Goal: Information Seeking & Learning: Learn about a topic

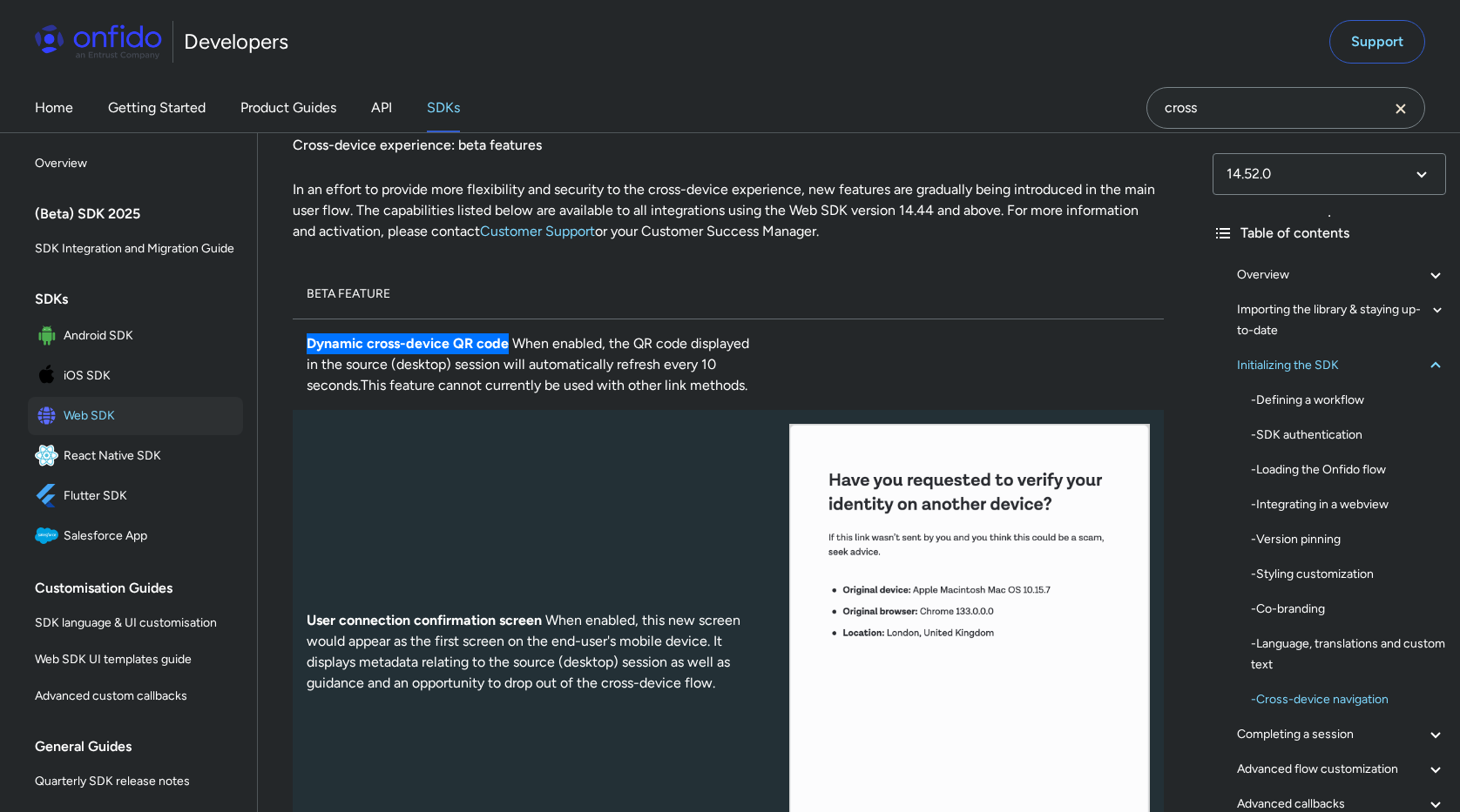
drag, startPoint x: 308, startPoint y: 403, endPoint x: 506, endPoint y: 404, distance: 198.0
click at [506, 404] on td "Dynamic cross-device QR code When enabled, the QR code displayed in the source …" at bounding box center [534, 364] width 483 height 91
copy strong "Dynamic cross-device QR code"
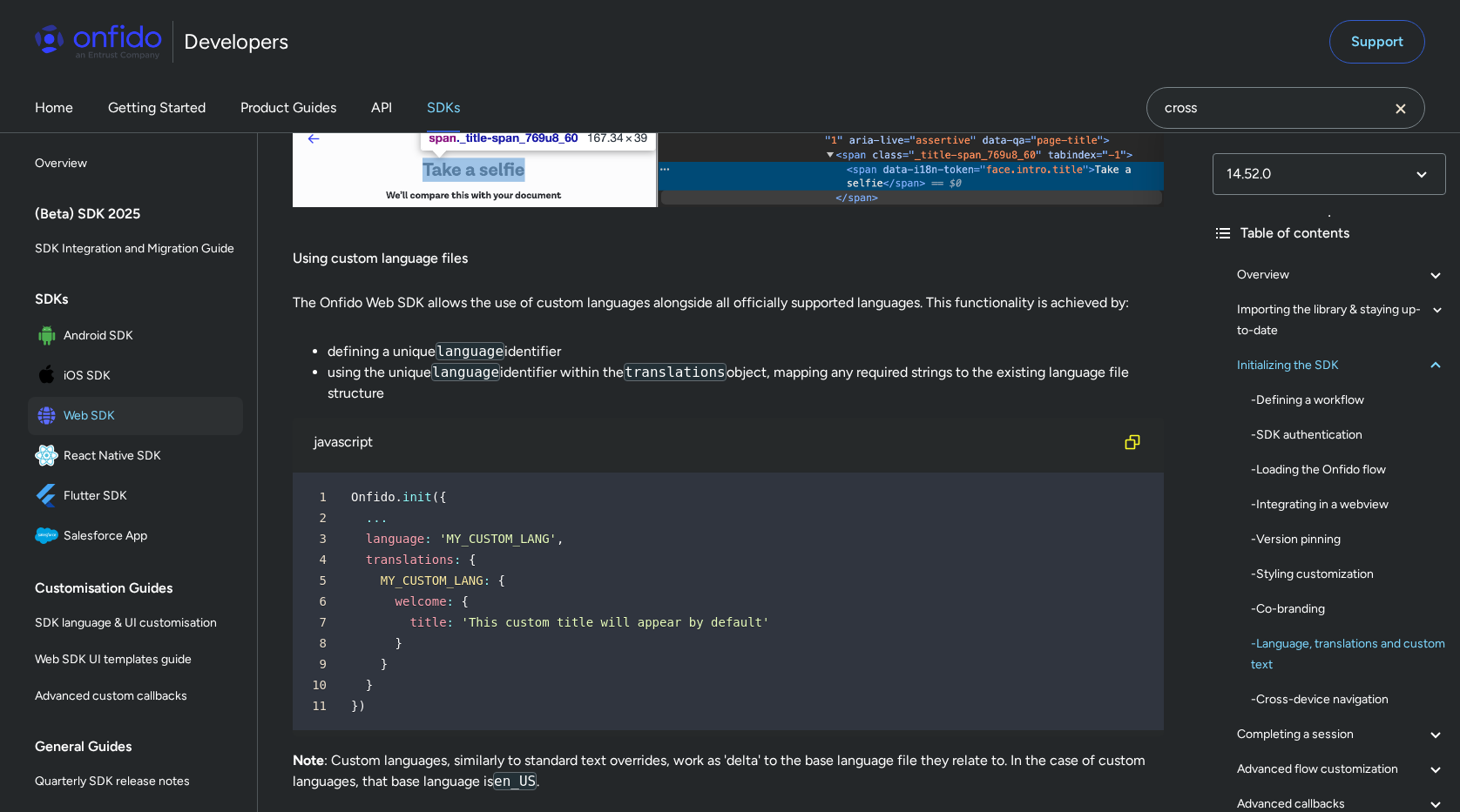
scroll to position [10733, 0]
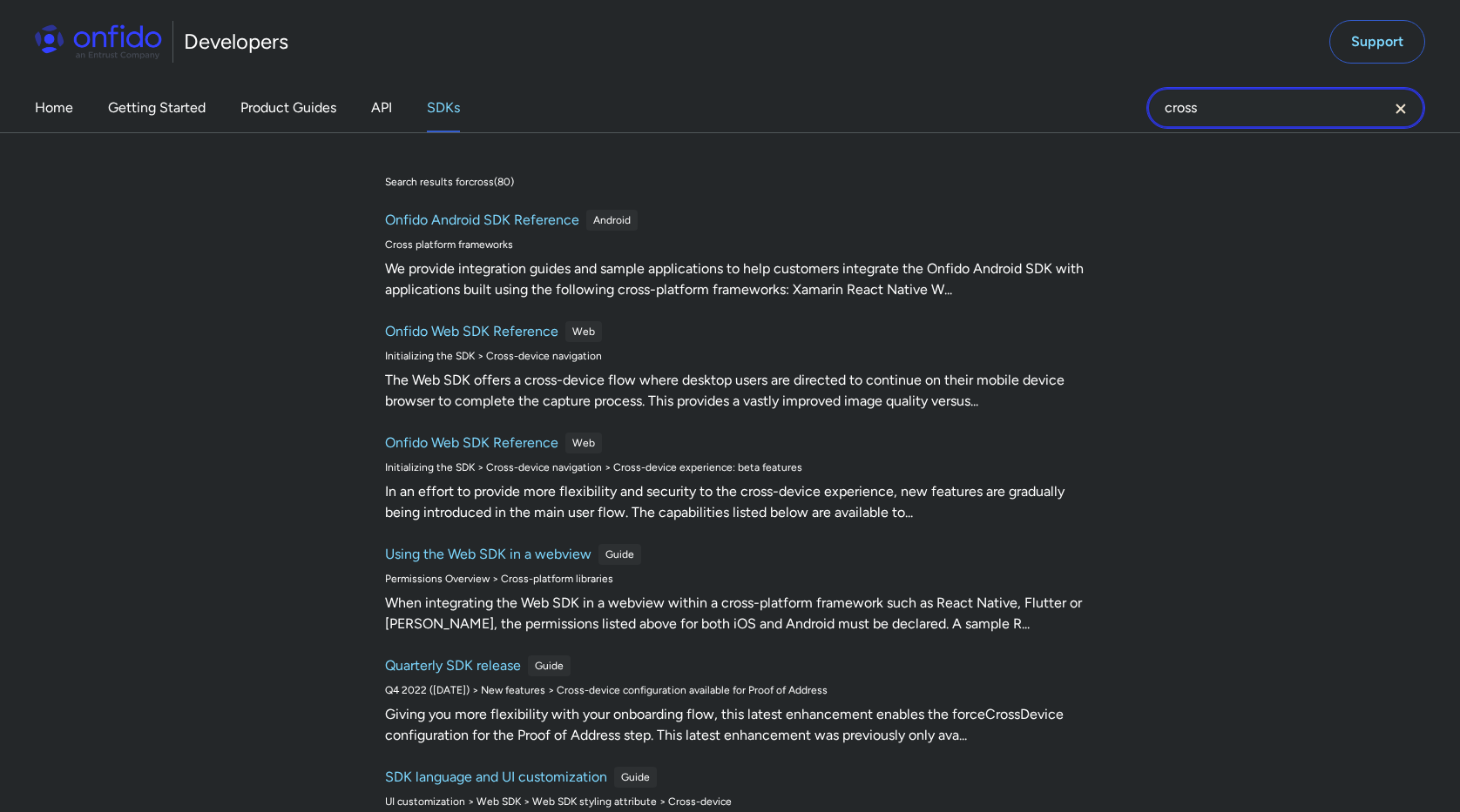
drag, startPoint x: 1204, startPoint y: 104, endPoint x: 1111, endPoint y: 106, distance: 93.0
click at [1111, 106] on div "Home Getting Started Product Guides API SDKs cross cross Search results for cro…" at bounding box center [730, 107] width 1460 height 49
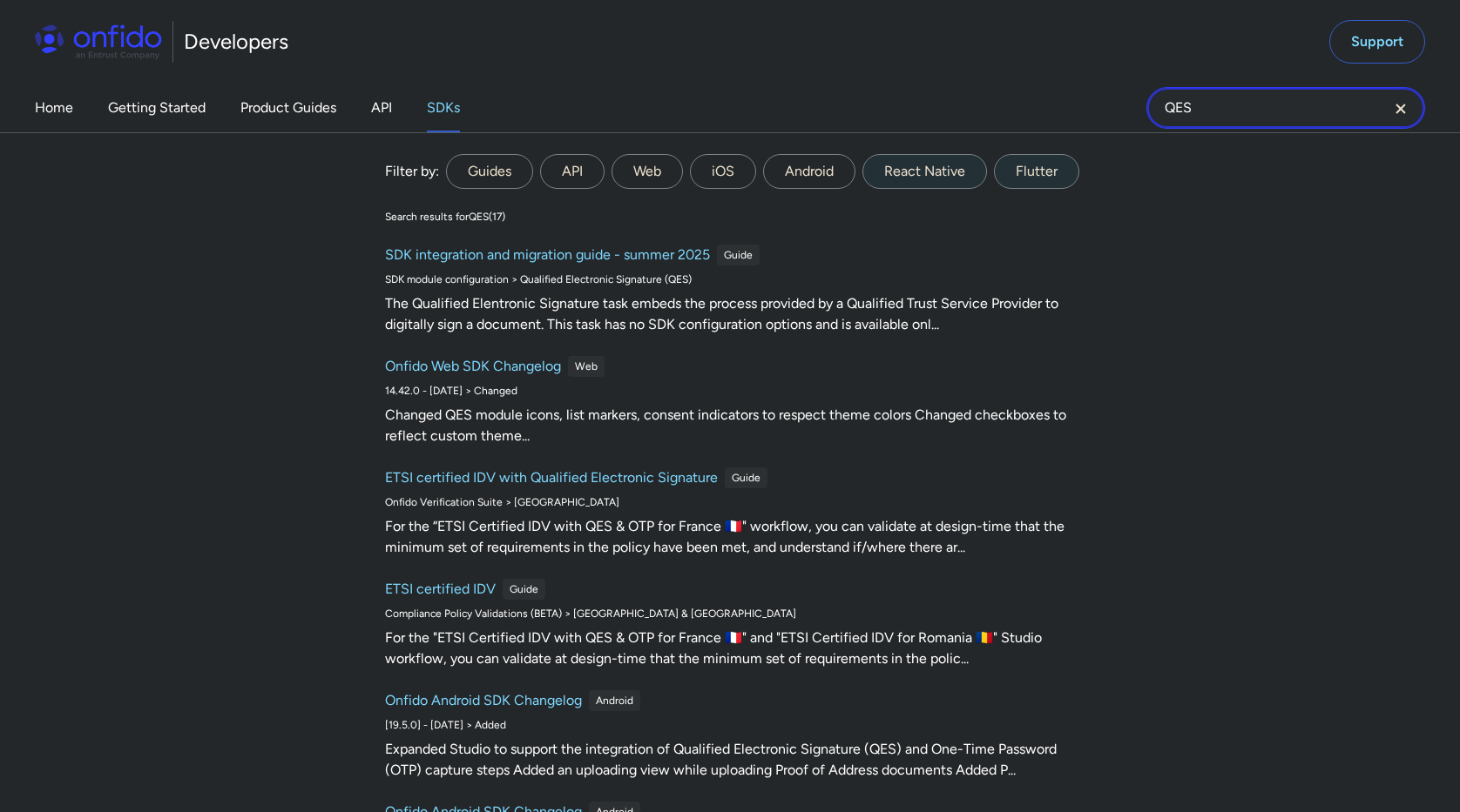
type input "QES"
click at [502, 177] on label "Guides" at bounding box center [489, 171] width 87 height 35
click at [0, 0] on input "Guides" at bounding box center [0, 0] width 0 height 0
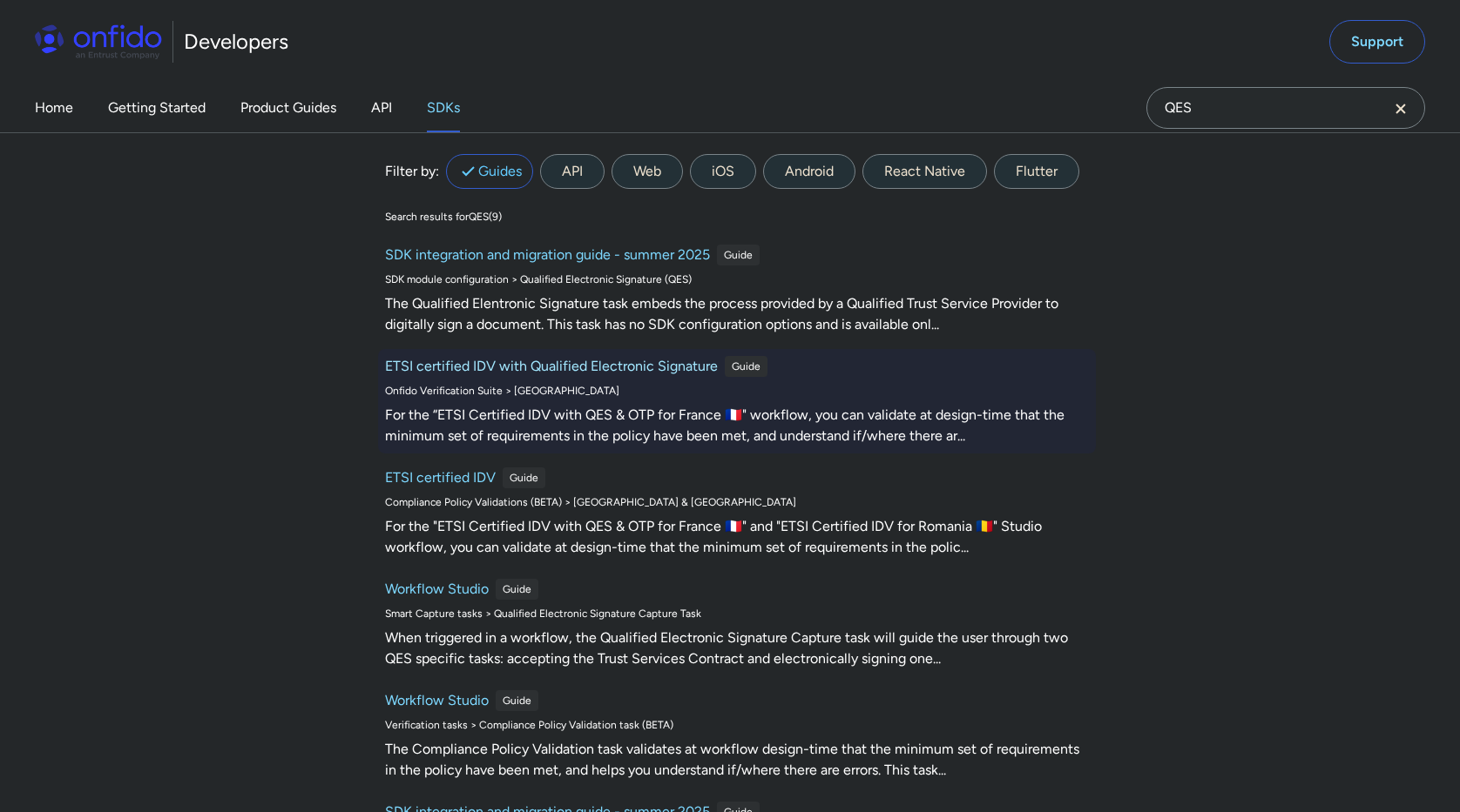
click at [595, 365] on h6 "ETSI certified IDV with Qualified Electronic Signature" at bounding box center [551, 367] width 333 height 21
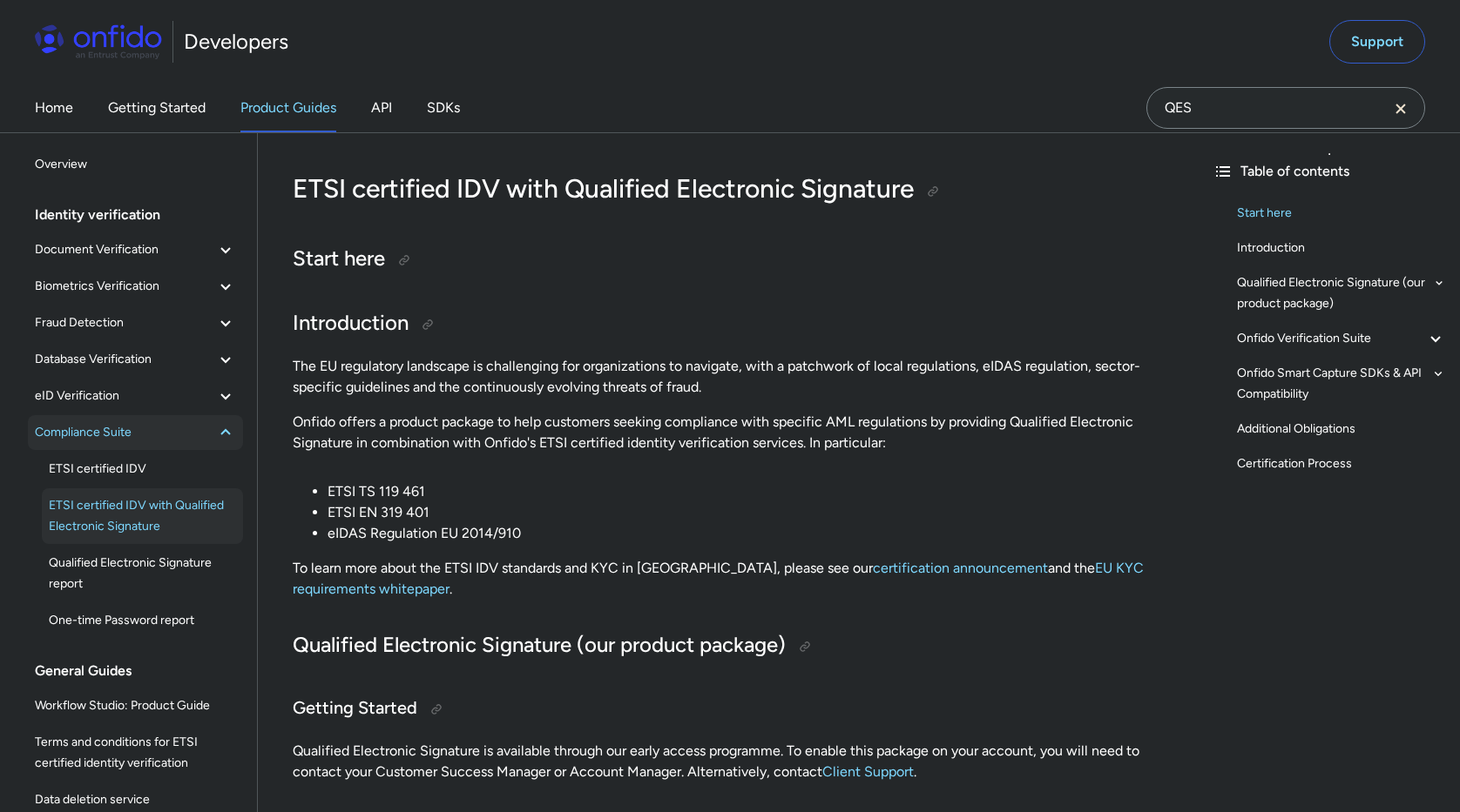
click at [168, 437] on span "Compliance Suite" at bounding box center [124, 433] width 180 height 21
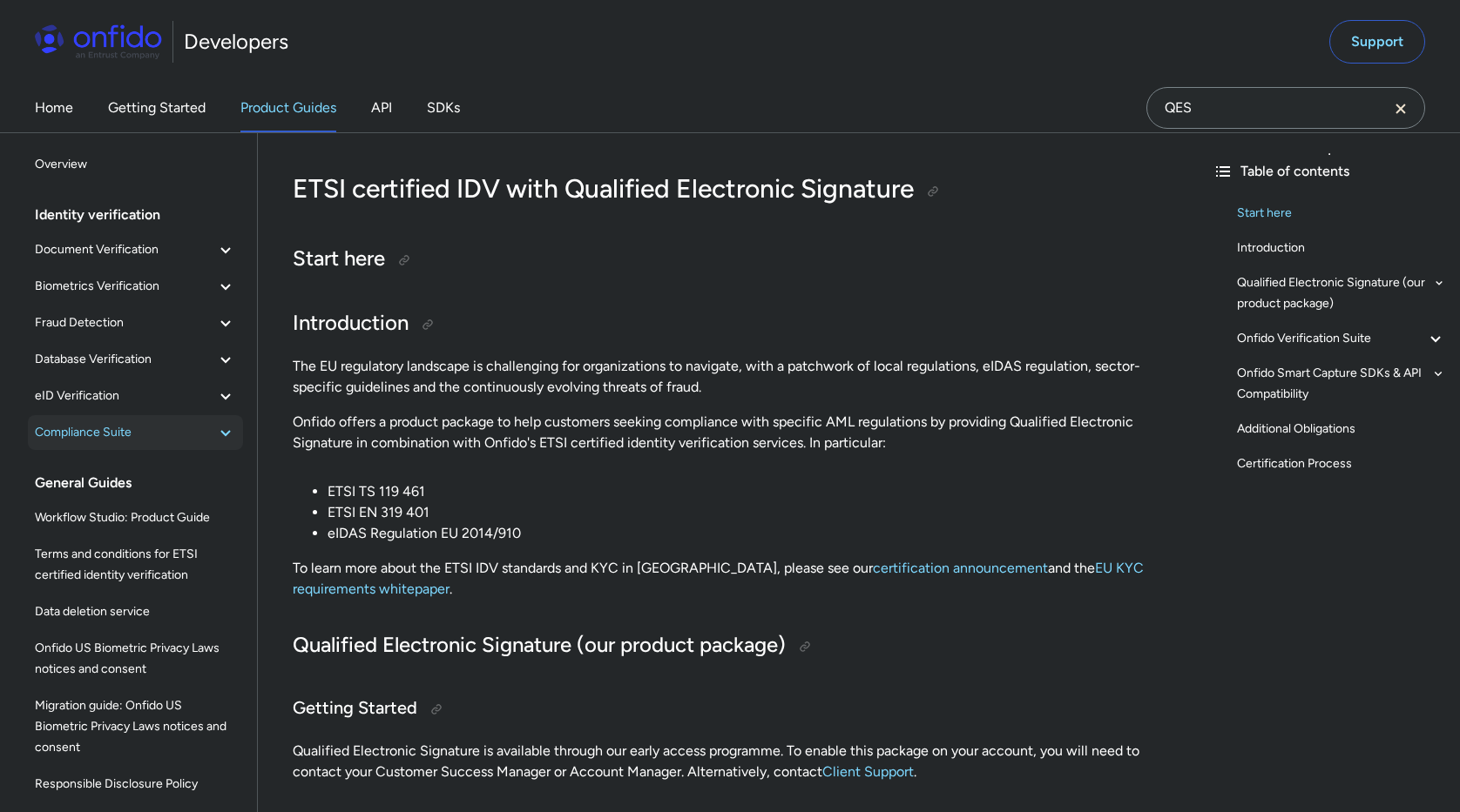
click at [168, 437] on span "Compliance Suite" at bounding box center [124, 433] width 180 height 21
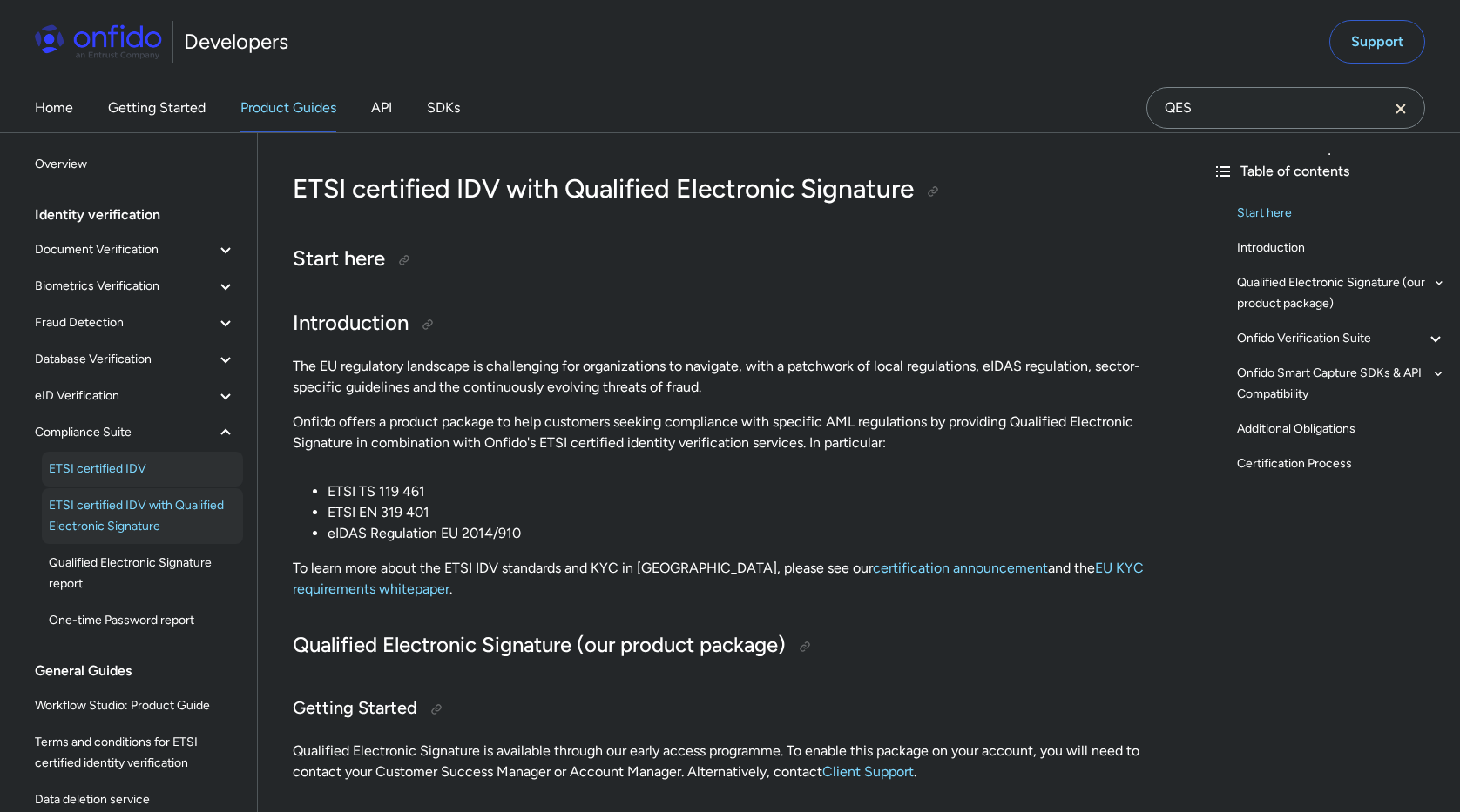
click at [111, 461] on span "ETSI certified IDV" at bounding box center [142, 469] width 187 height 21
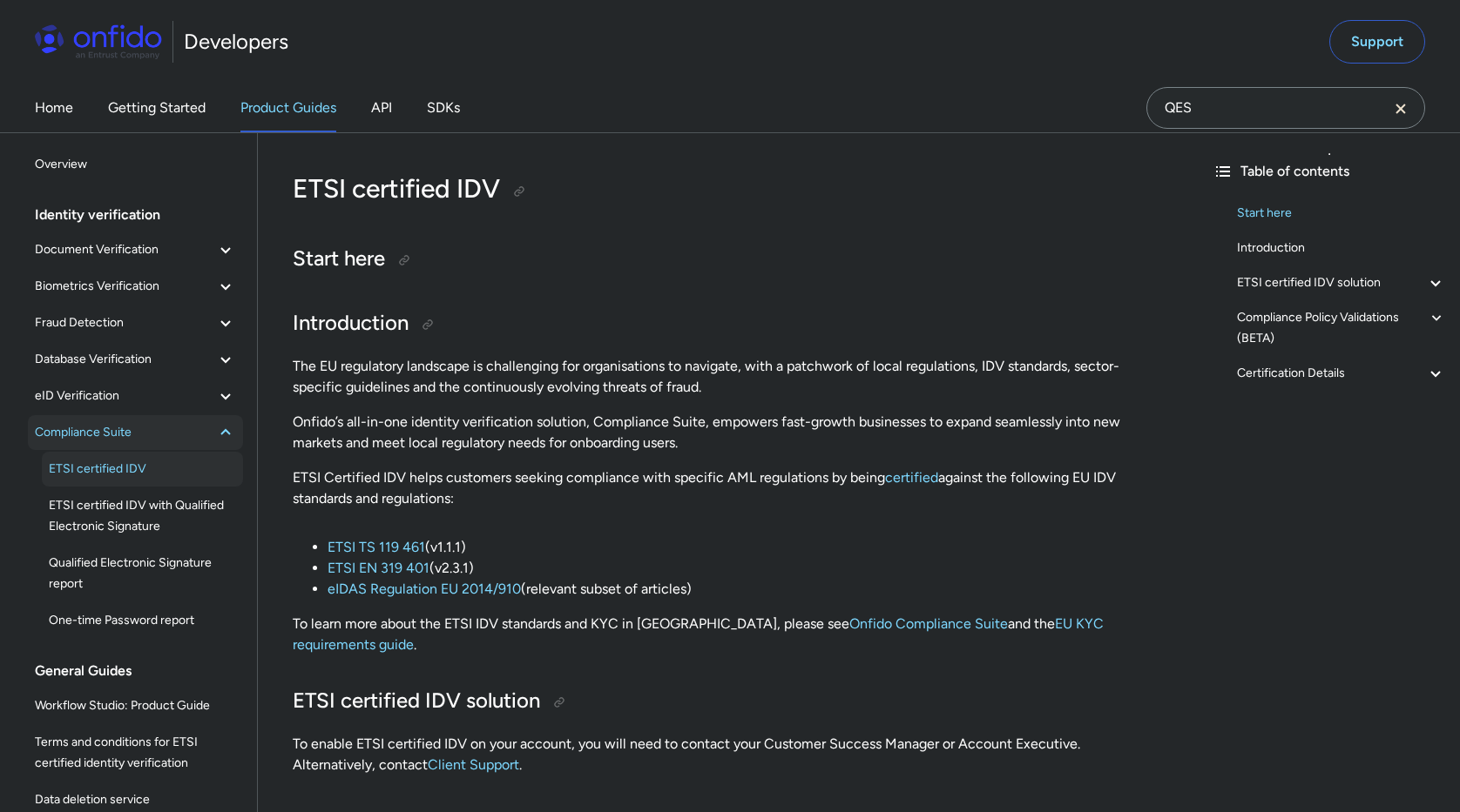
click at [115, 439] on span "Compliance Suite" at bounding box center [124, 433] width 180 height 21
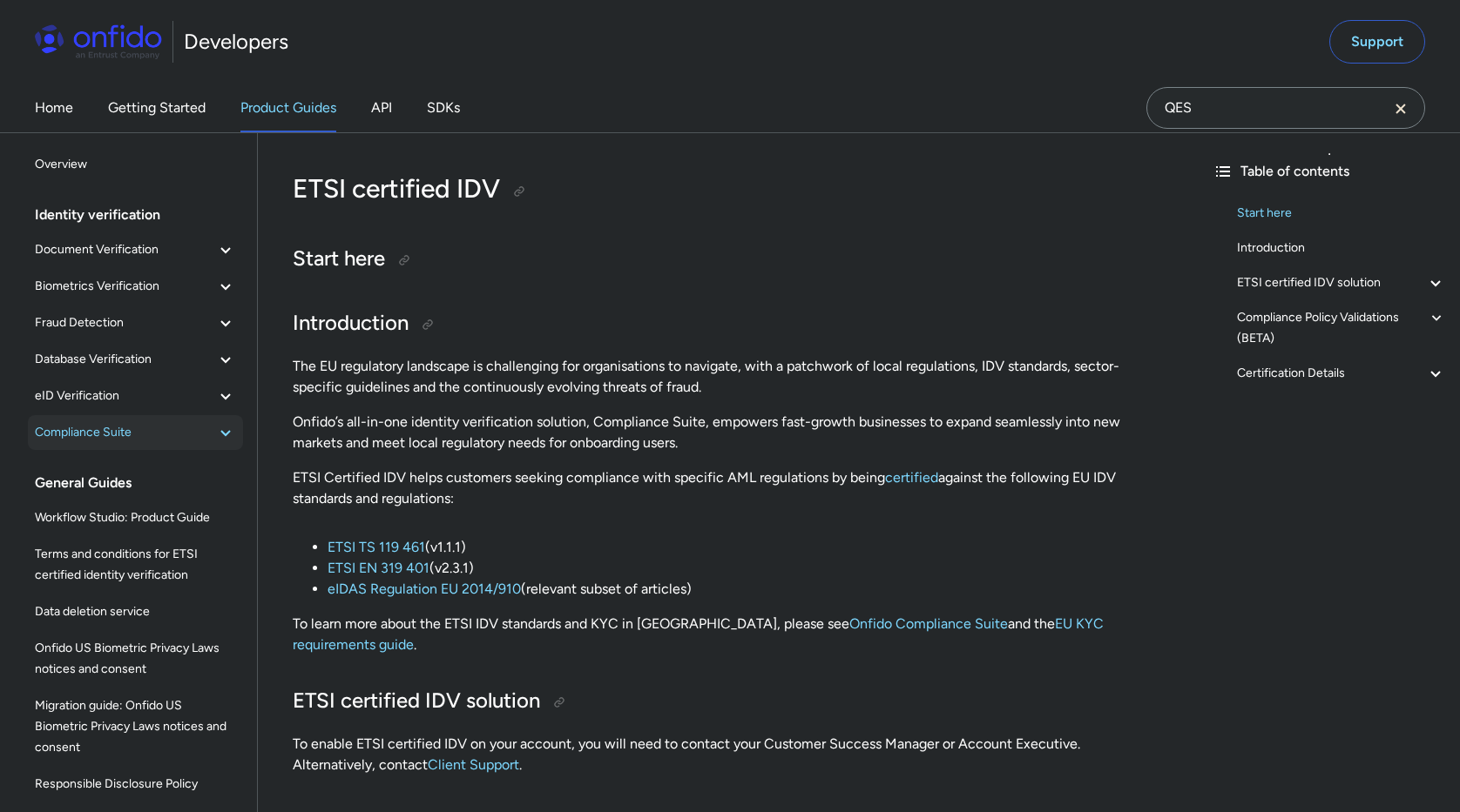
click at [115, 439] on span "Compliance Suite" at bounding box center [124, 433] width 180 height 21
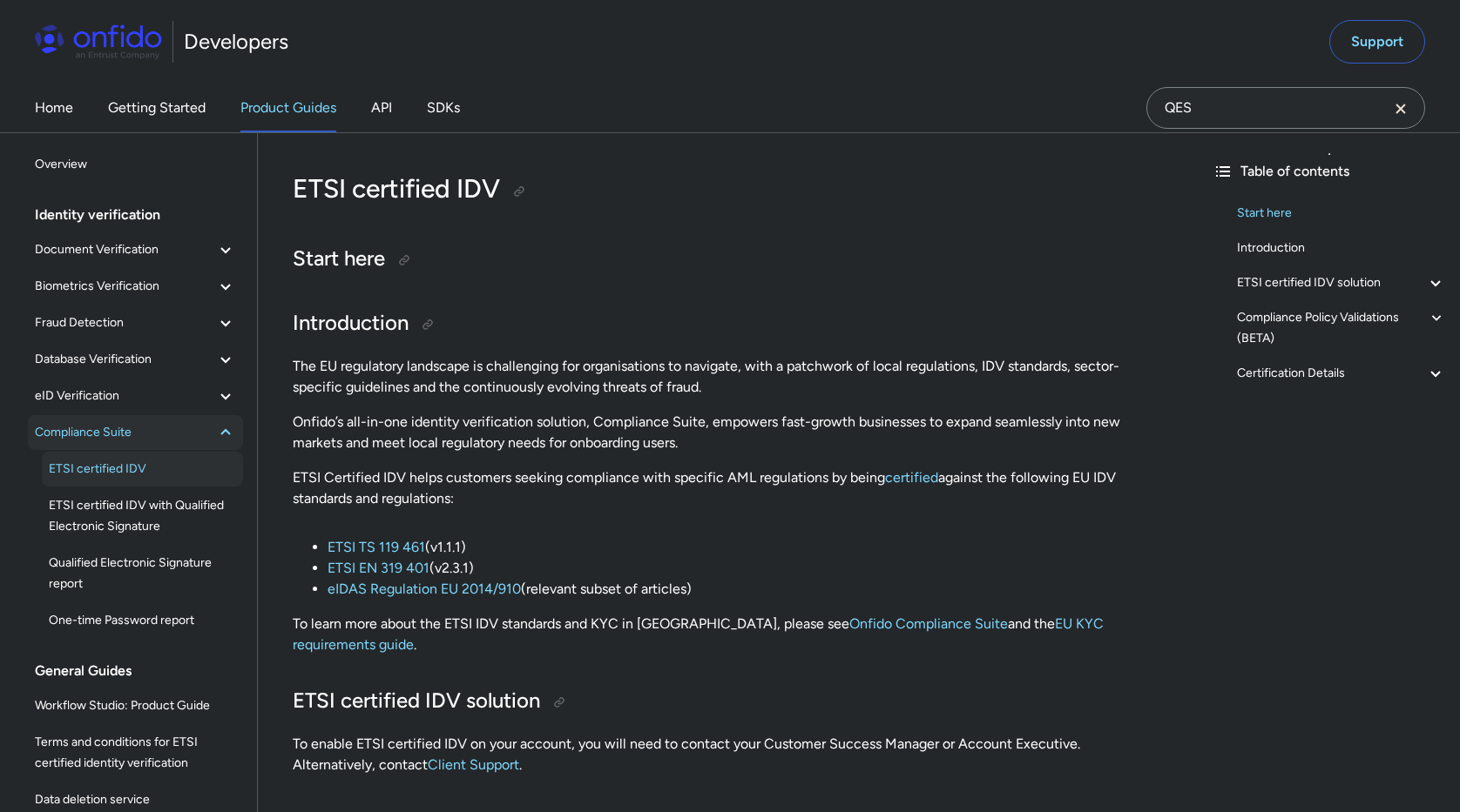
click at [76, 434] on span "Compliance Suite" at bounding box center [124, 433] width 180 height 21
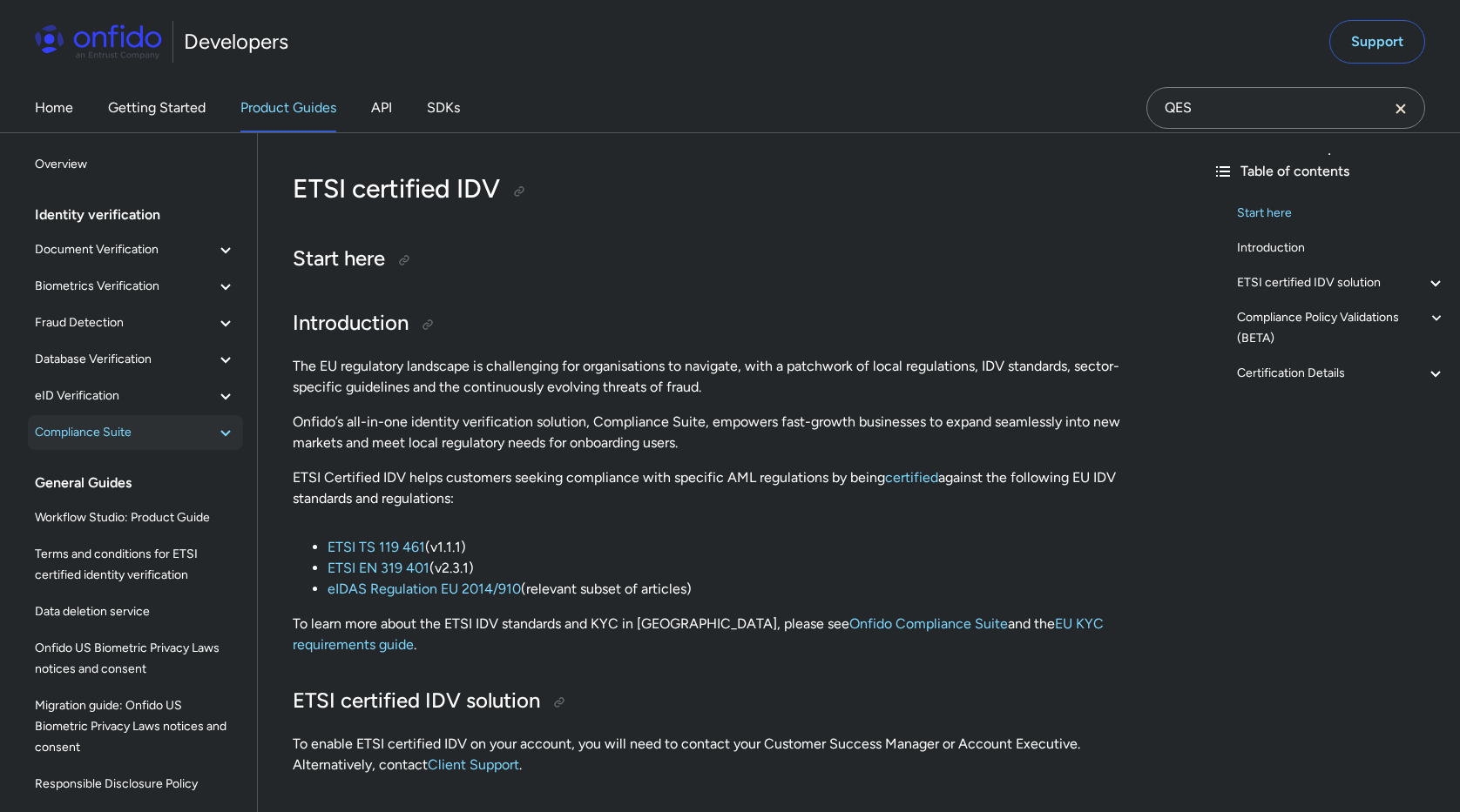
click at [76, 434] on span "Compliance Suite" at bounding box center [124, 433] width 180 height 21
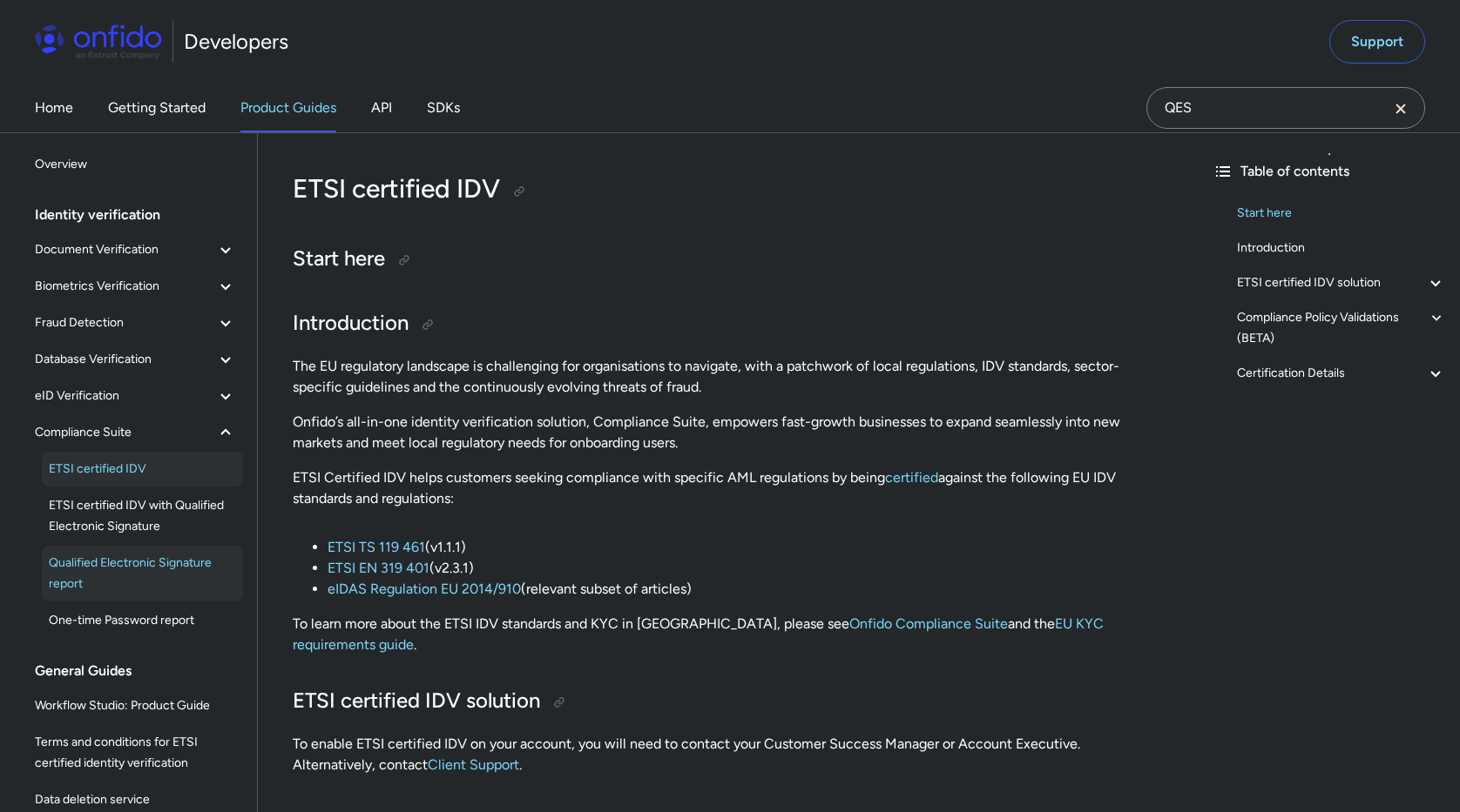
click at [113, 565] on span "Qualified Electronic Signature report" at bounding box center [142, 573] width 187 height 42
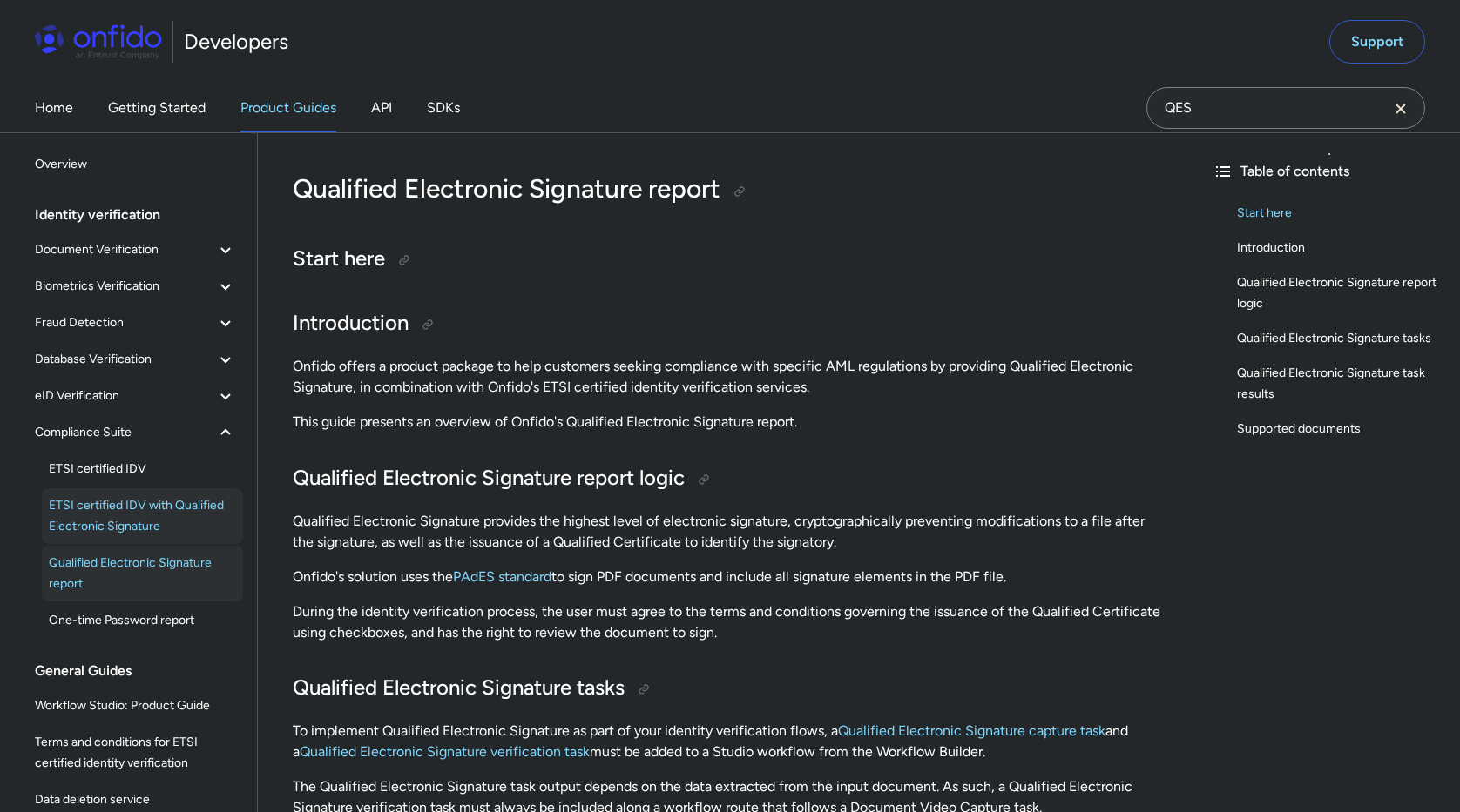
click at [122, 503] on span "ETSI certified IDV with Qualified Electronic Signature" at bounding box center [142, 516] width 187 height 42
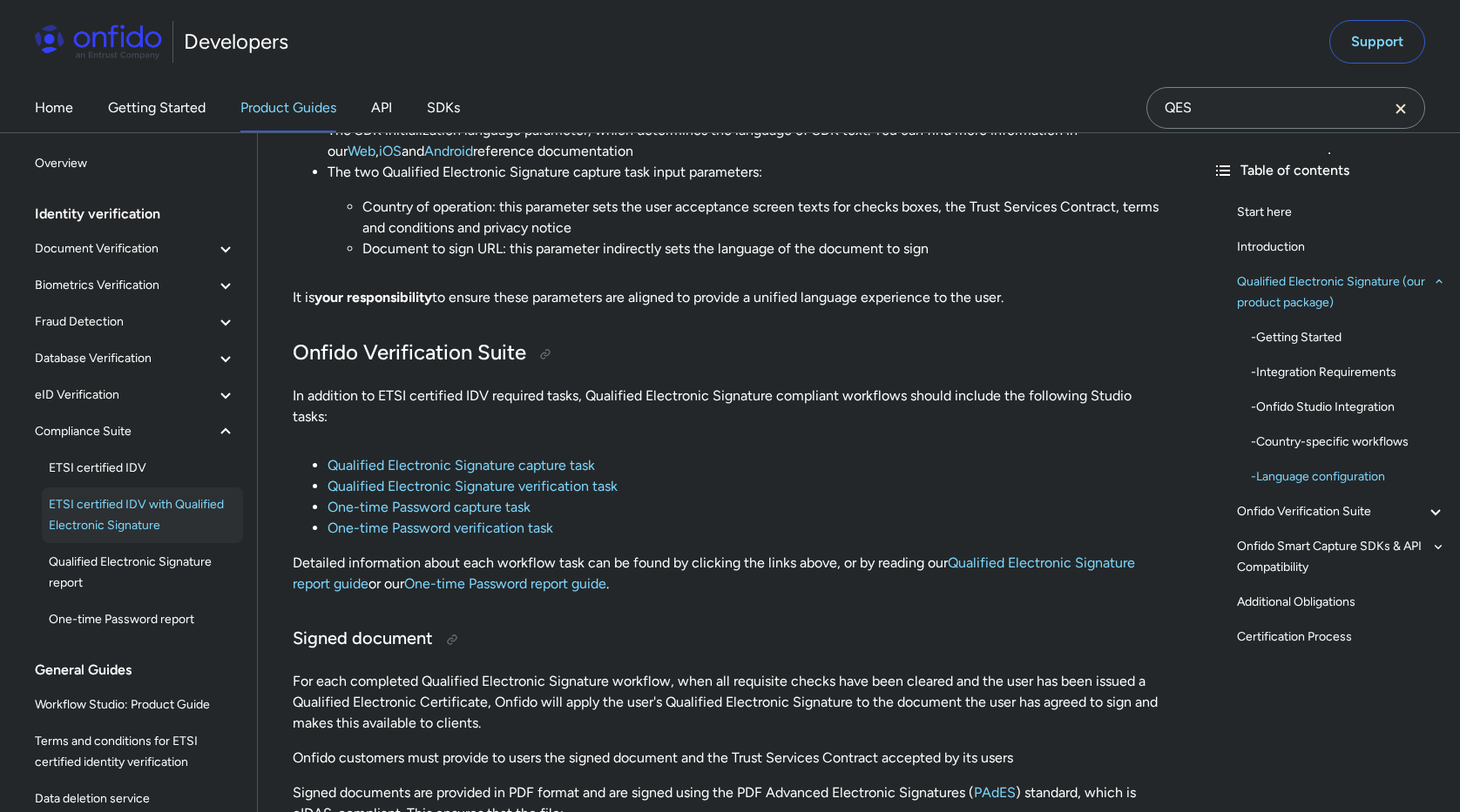
scroll to position [3064, 0]
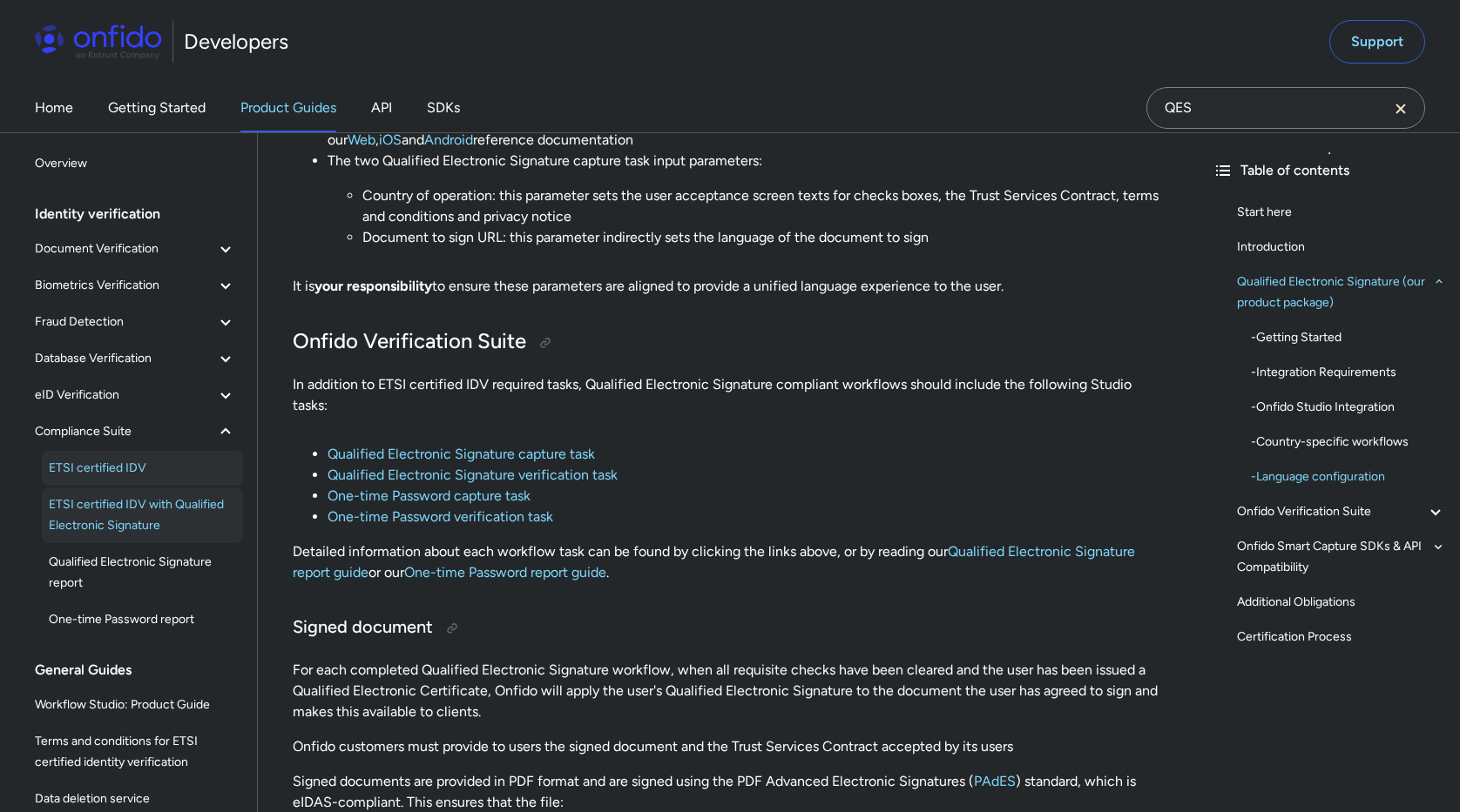
click at [122, 469] on span "ETSI certified IDV" at bounding box center [142, 469] width 187 height 21
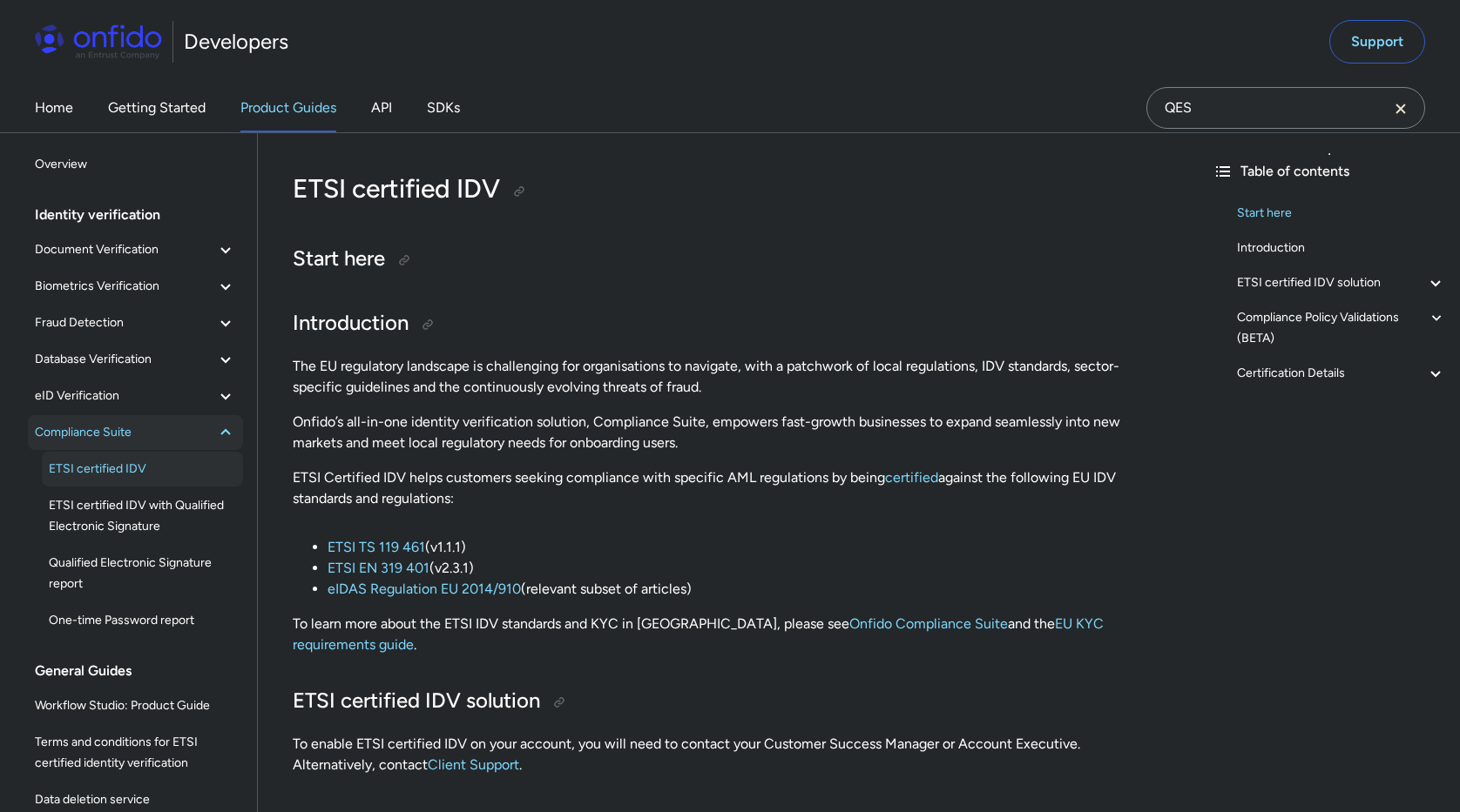
click at [129, 441] on span "Compliance Suite" at bounding box center [124, 433] width 180 height 21
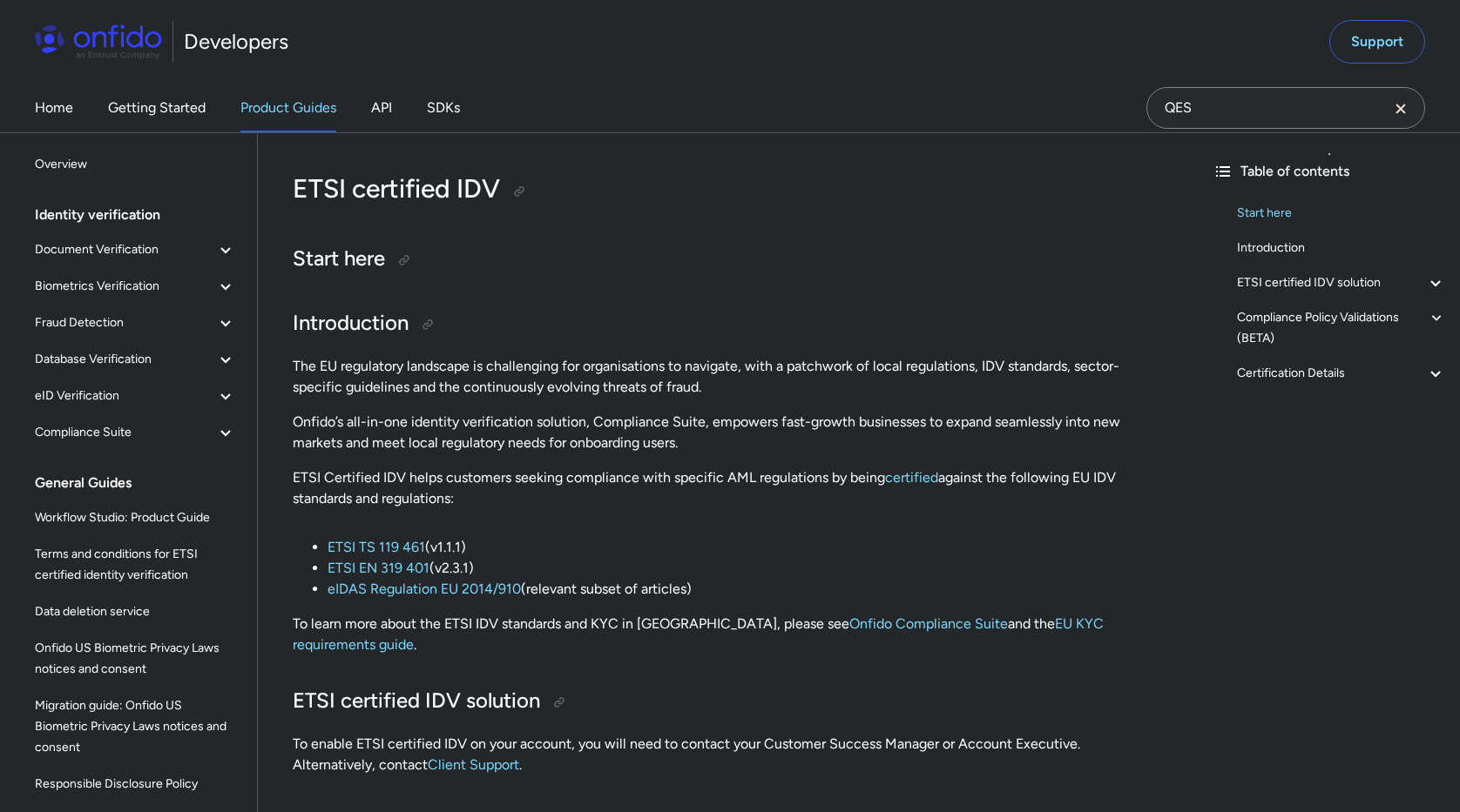
click at [127, 451] on div "Identity verification Document Verification Document report NFC for Document re…" at bounding box center [142, 332] width 215 height 268
click at [127, 443] on button "Compliance Suite" at bounding box center [135, 432] width 215 height 35
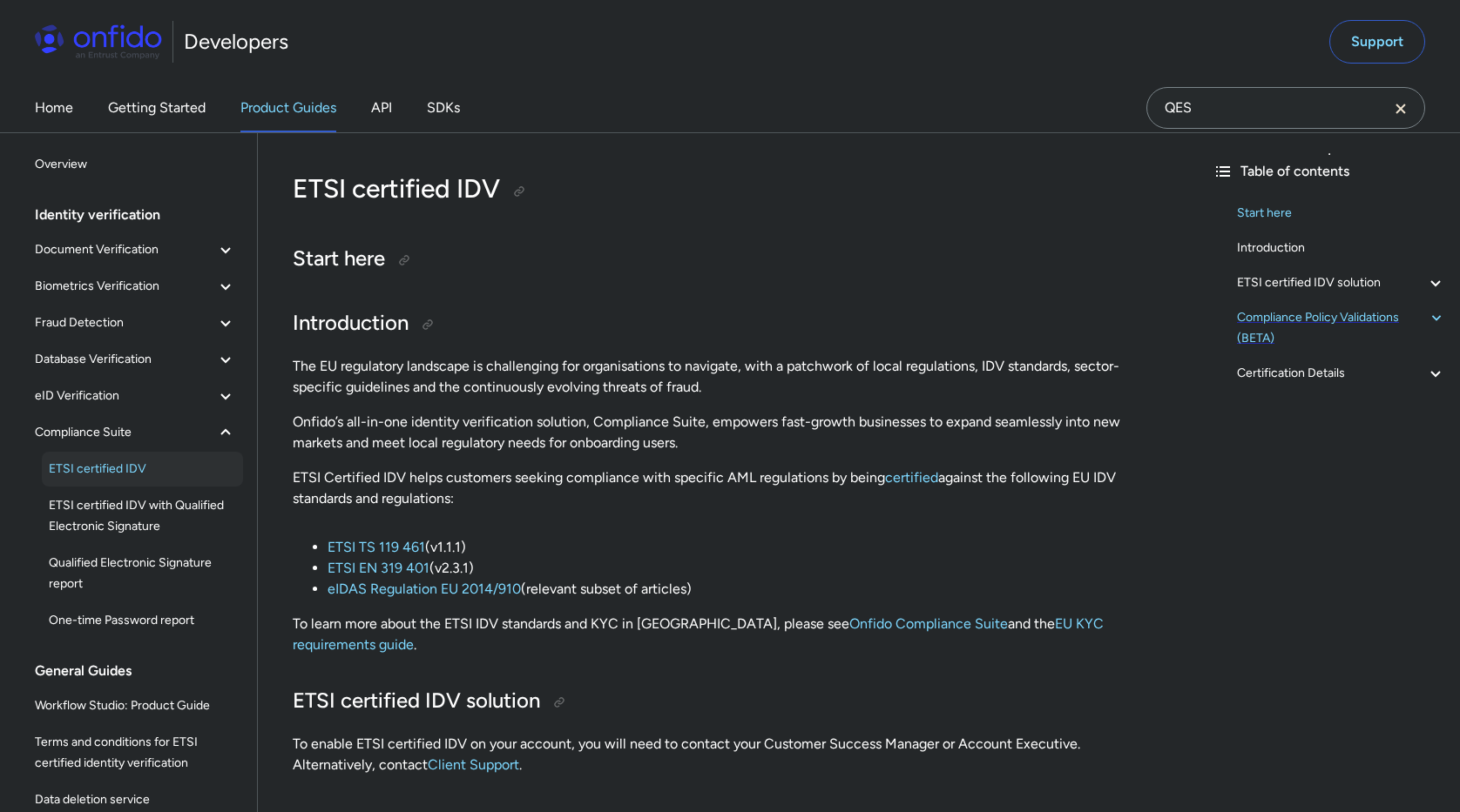
click at [1337, 324] on div "Compliance Policy Validations (BETA)" at bounding box center [1340, 327] width 209 height 42
click at [156, 514] on span "ETSI certified IDV with Qualified Electronic Signature" at bounding box center [142, 516] width 187 height 42
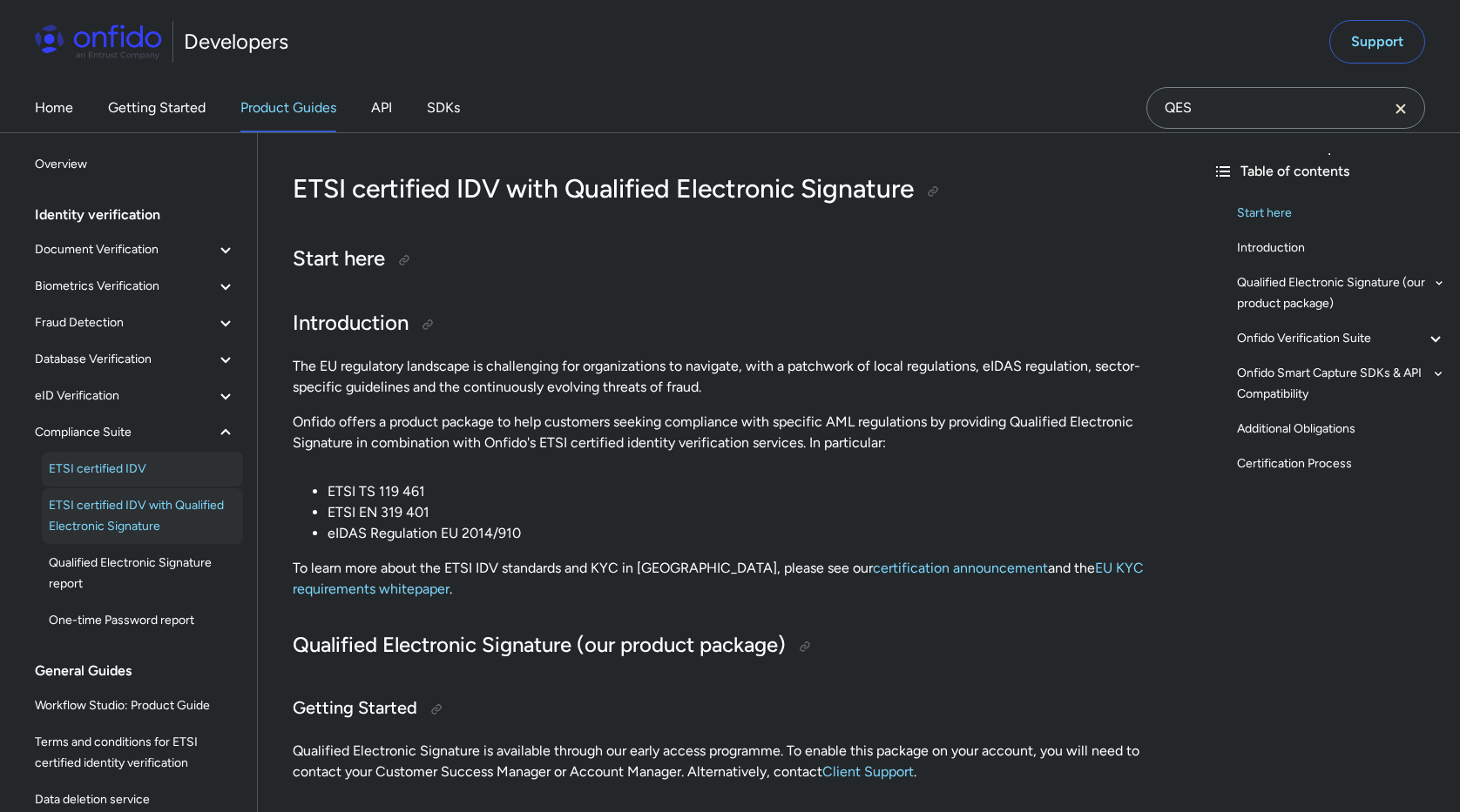
click at [113, 471] on span "ETSI certified IDV" at bounding box center [142, 469] width 187 height 21
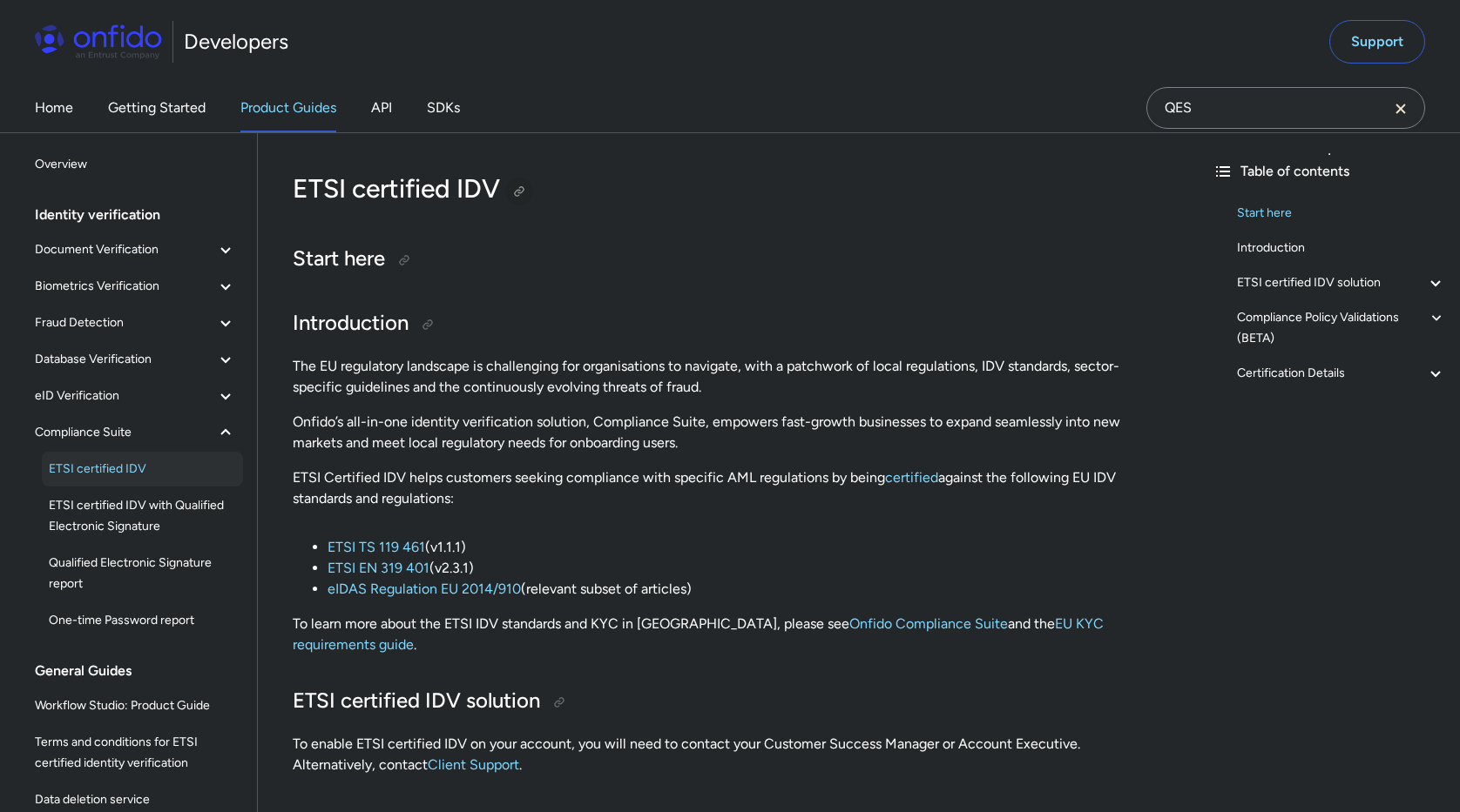
click at [523, 189] on div at bounding box center [519, 192] width 14 height 14
click at [518, 190] on div at bounding box center [519, 192] width 14 height 14
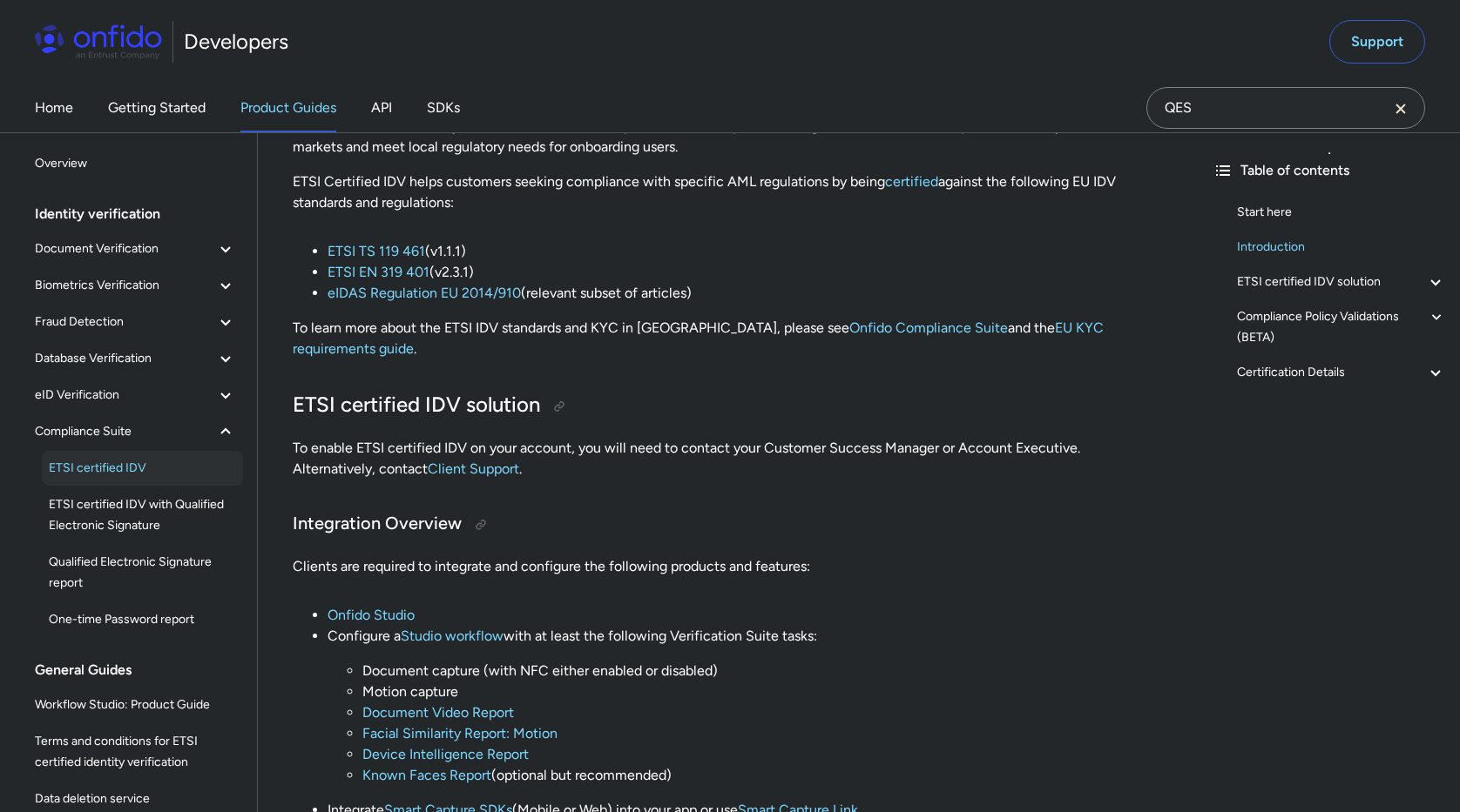
scroll to position [308, 0]
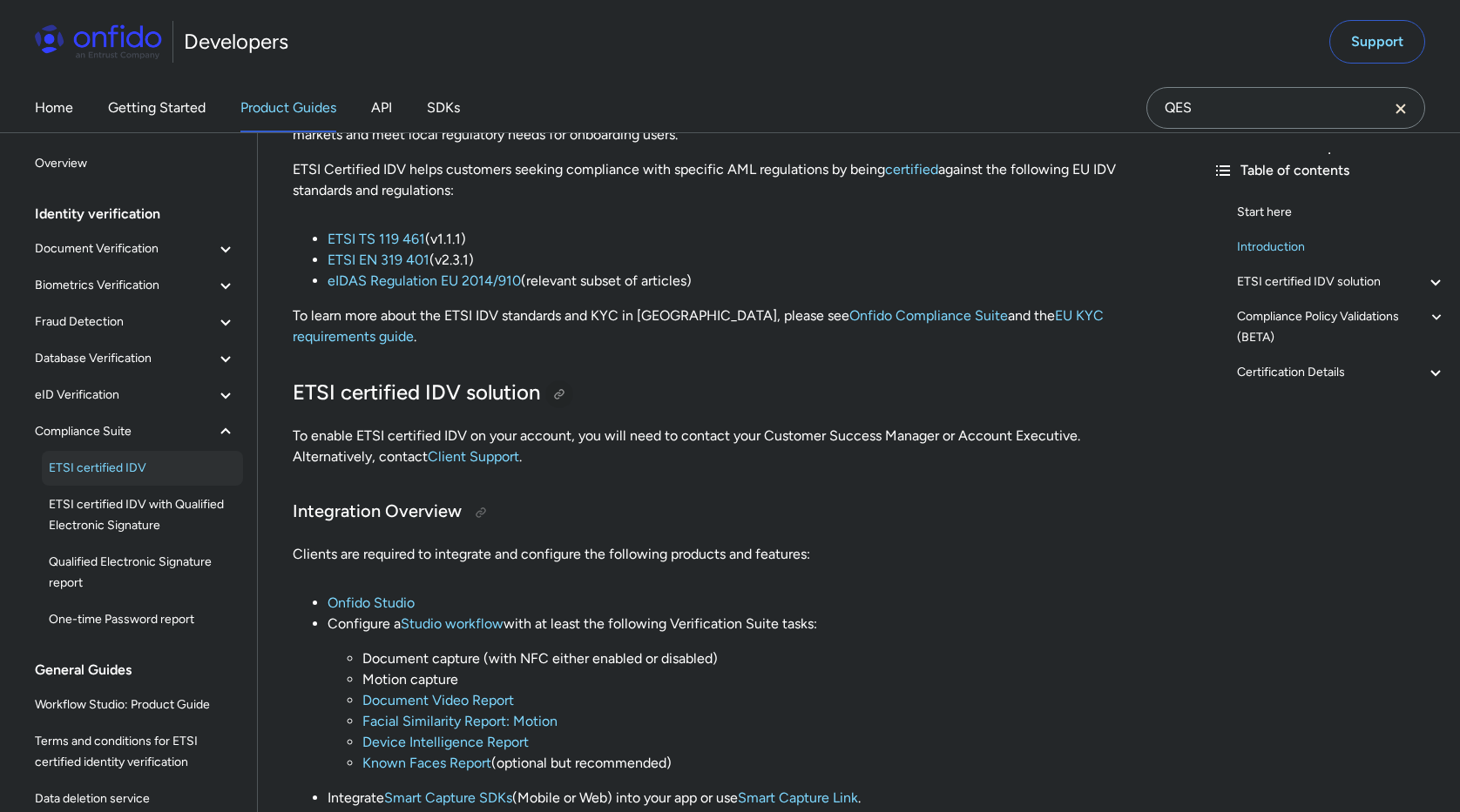
click at [562, 388] on div at bounding box center [559, 395] width 14 height 14
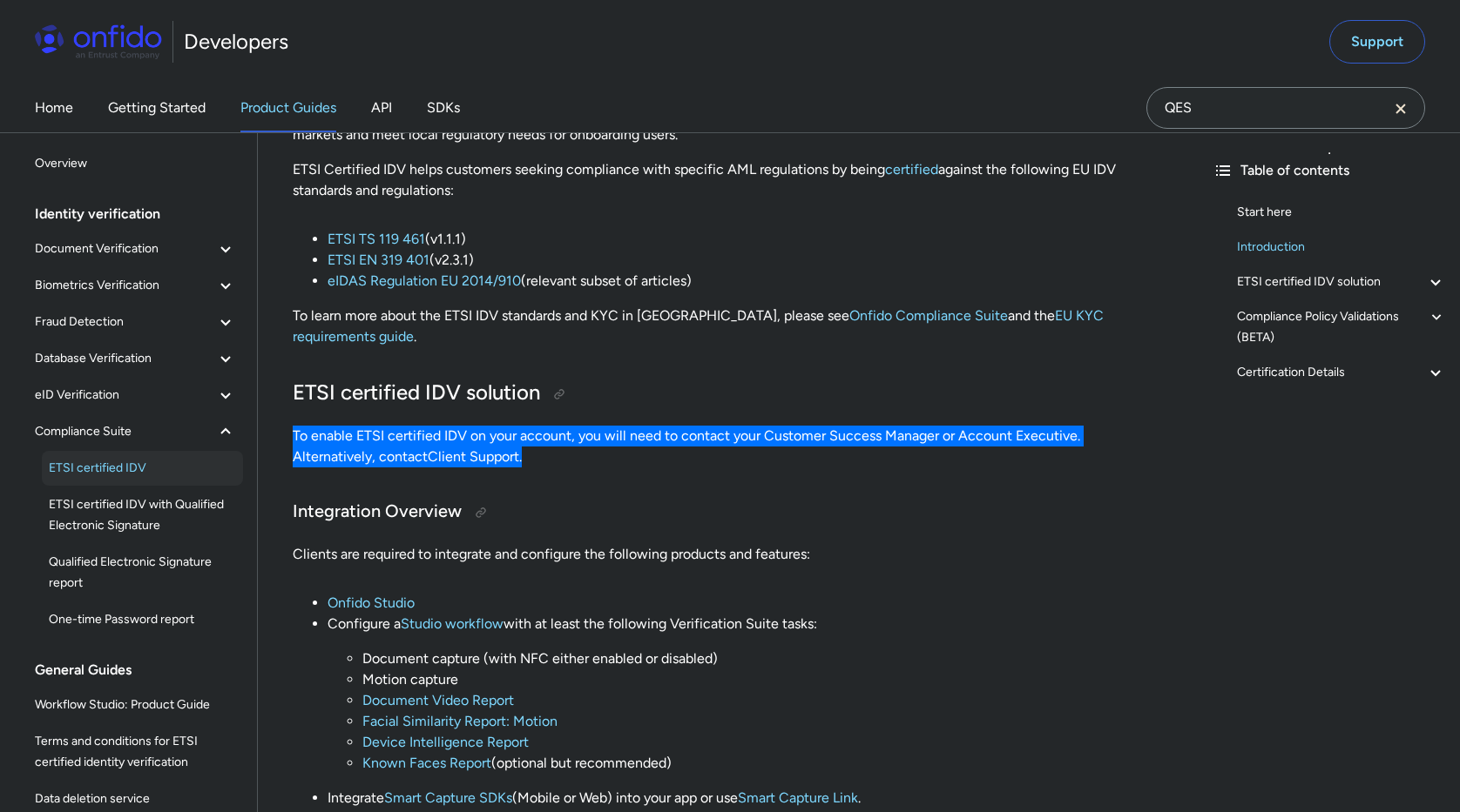
drag, startPoint x: 457, startPoint y: 437, endPoint x: 272, endPoint y: 414, distance: 186.4
copy p "To enable ETSI certified IDV on your account, you will need to contact your Cus…"
